Goal: Information Seeking & Learning: Find specific page/section

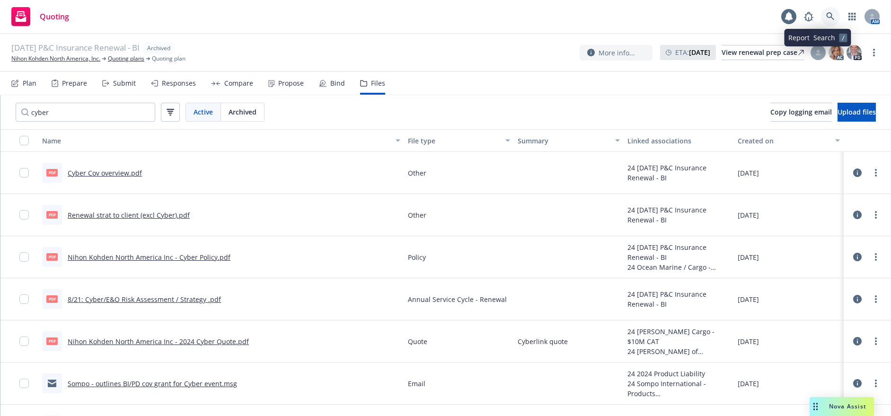
click at [835, 14] on link at bounding box center [830, 16] width 19 height 19
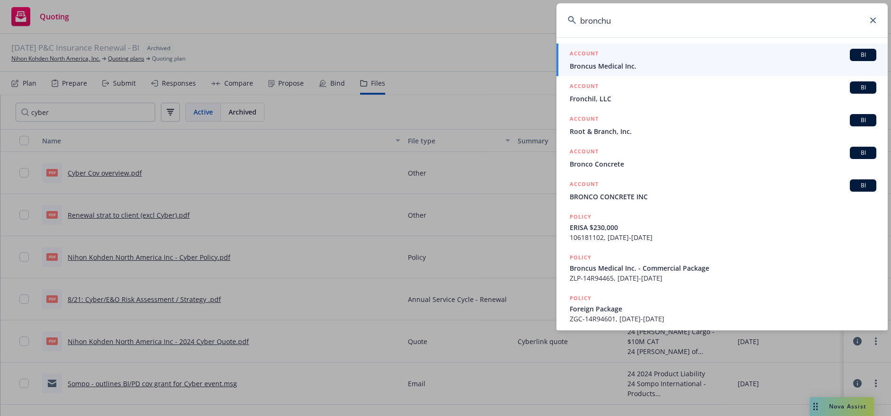
type input "bronchu"
click at [603, 63] on span "Broncus Medical Inc." at bounding box center [723, 66] width 307 height 10
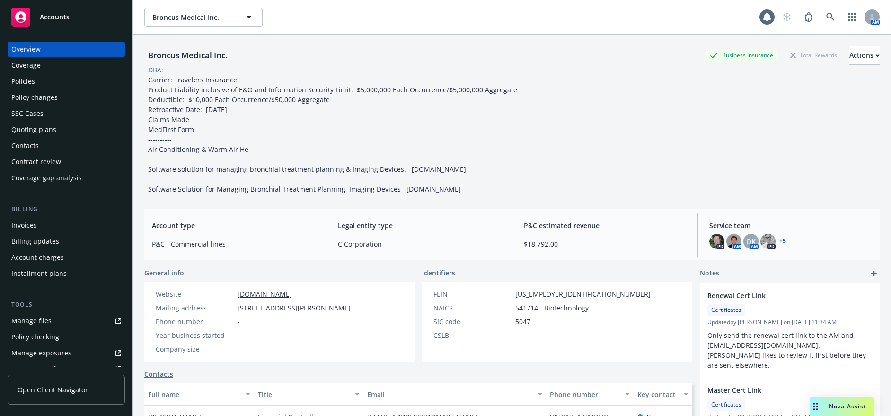
click at [28, 81] on div "Policies" at bounding box center [23, 81] width 24 height 15
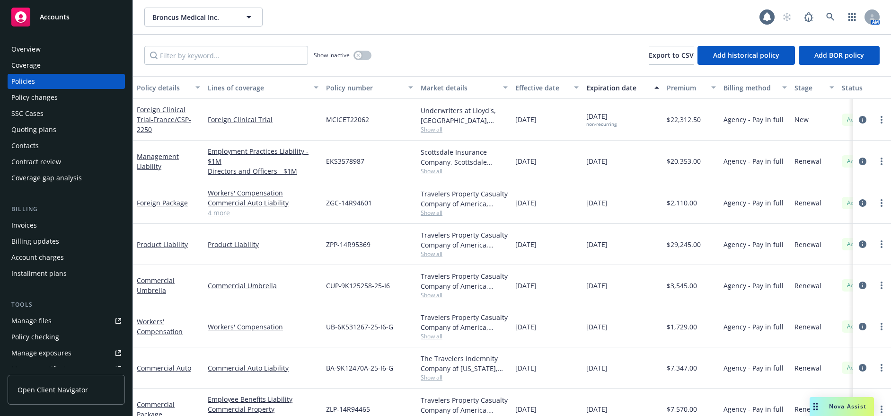
click at [26, 46] on div "Overview" at bounding box center [25, 49] width 29 height 15
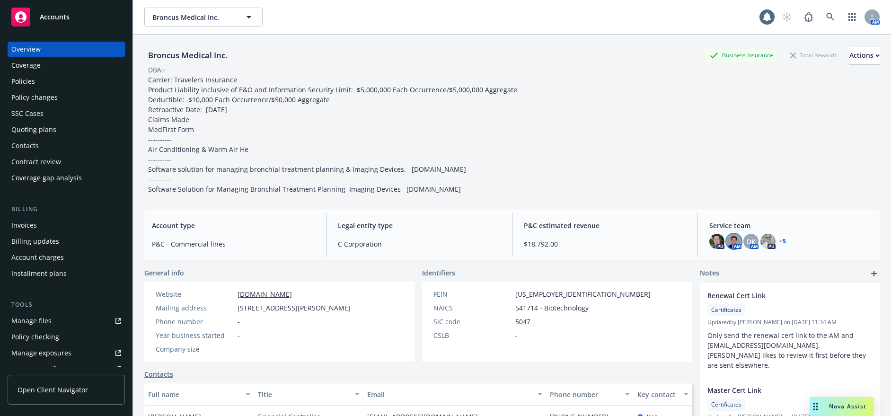
click at [730, 237] on img at bounding box center [733, 241] width 15 height 15
click at [746, 239] on span "DK" at bounding box center [750, 242] width 9 height 10
click at [709, 237] on img at bounding box center [716, 241] width 15 height 15
click at [779, 241] on link "+ 5" at bounding box center [782, 241] width 7 height 6
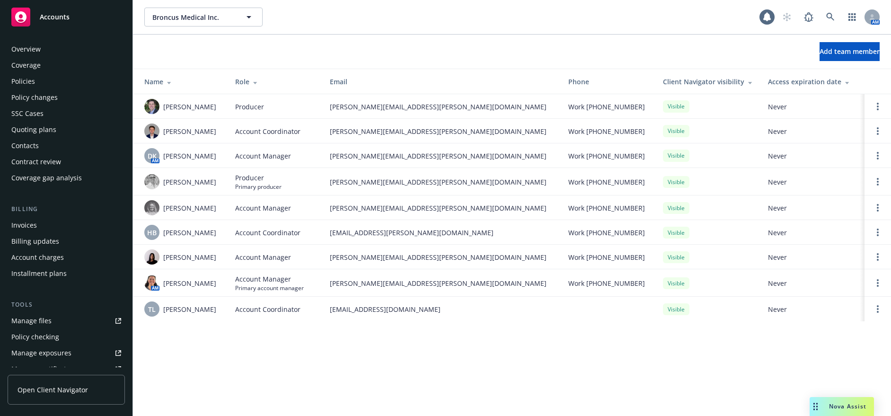
scroll to position [233, 0]
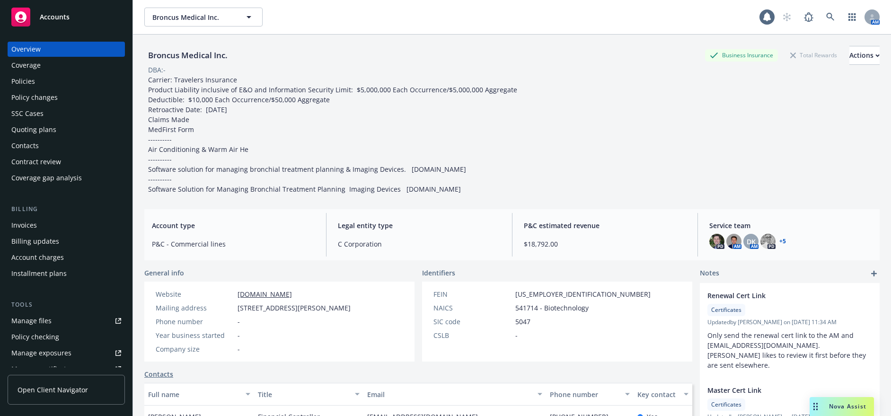
click at [69, 82] on div "Policies" at bounding box center [66, 81] width 110 height 15
